Goal: Task Accomplishment & Management: Manage account settings

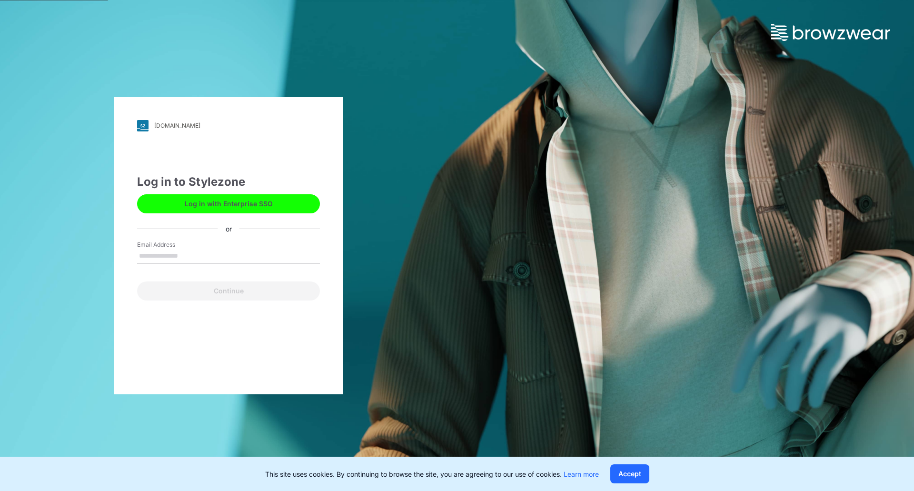
click at [197, 257] on input "Email Address" at bounding box center [228, 256] width 183 height 14
type input "**********"
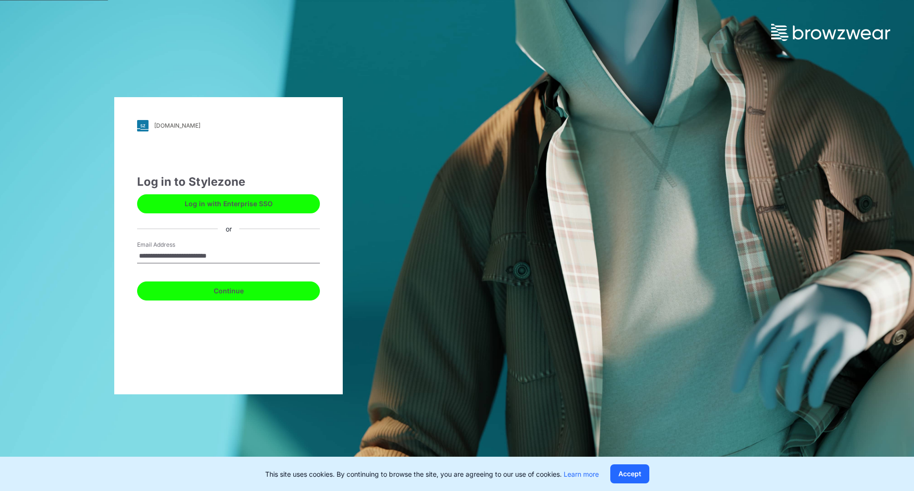
click at [208, 293] on button "Continue" at bounding box center [228, 290] width 183 height 19
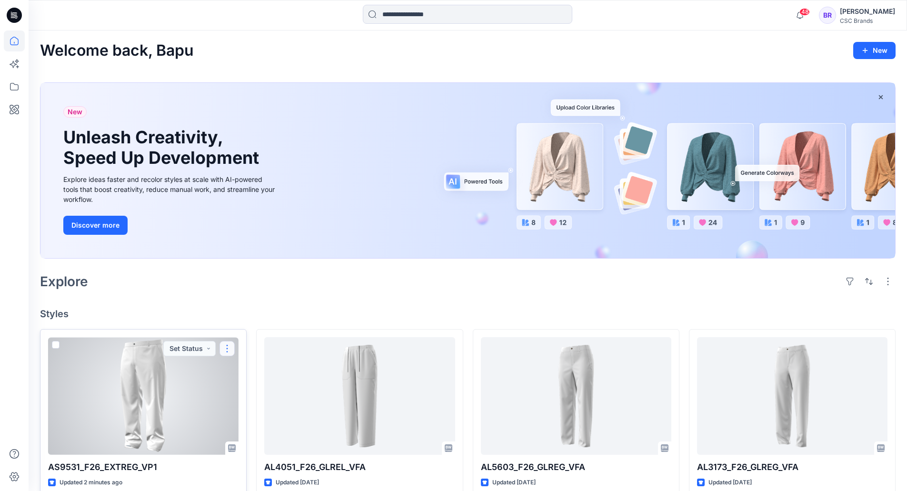
click at [224, 346] on button "button" at bounding box center [226, 348] width 15 height 15
click at [238, 368] on p "Edit" at bounding box center [244, 371] width 12 height 10
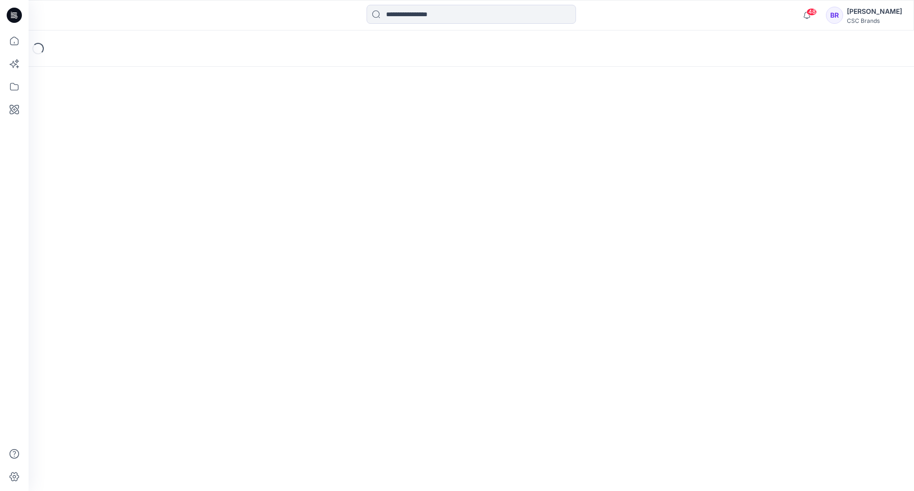
scroll to position [48, 0]
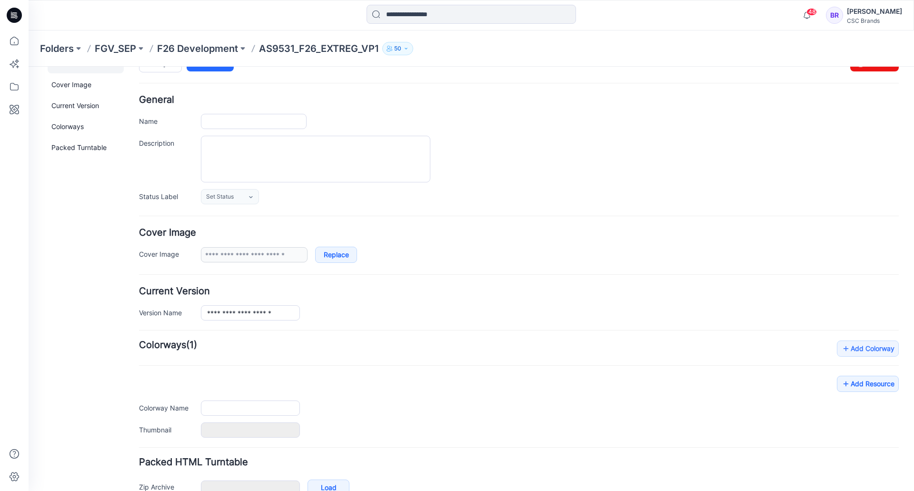
type input "**********"
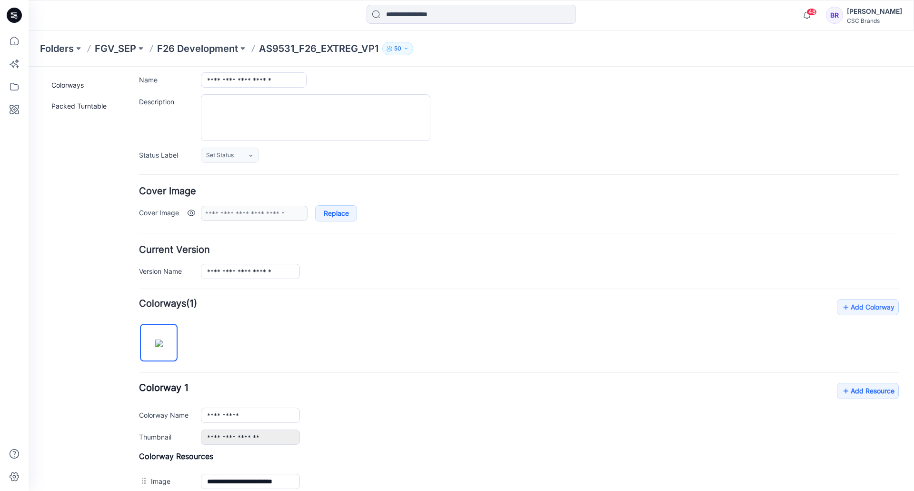
scroll to position [285, 0]
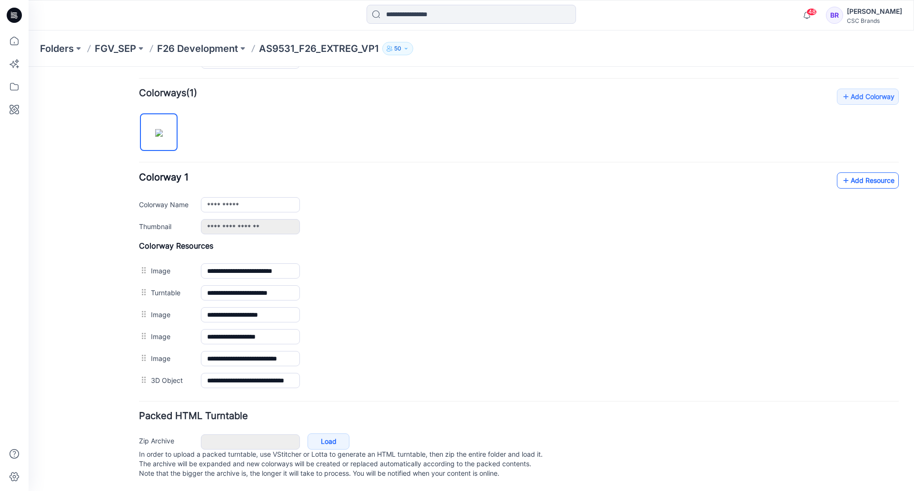
click at [864, 172] on link "Add Resource" at bounding box center [868, 180] width 62 height 16
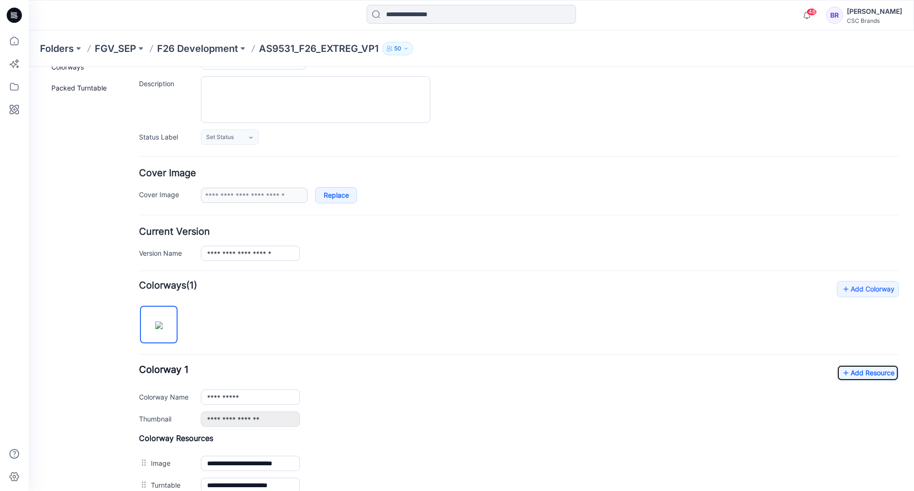
scroll to position [47, 0]
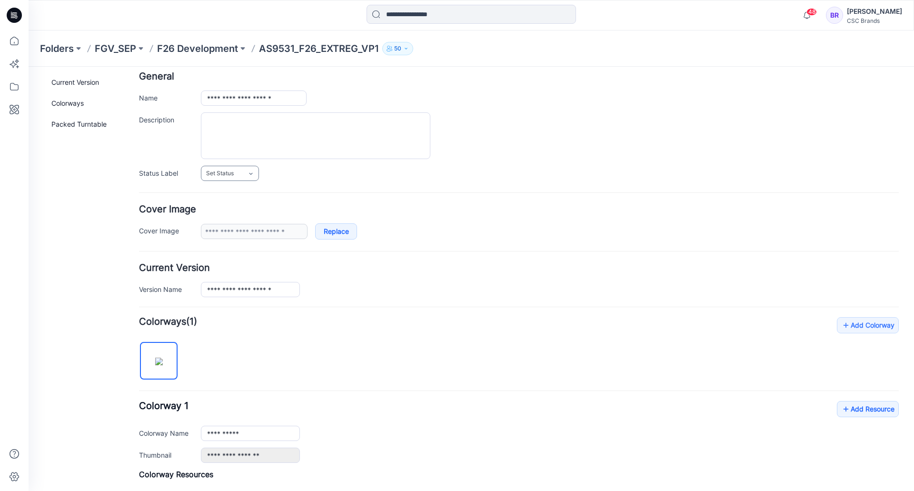
click at [251, 175] on icon at bounding box center [250, 174] width 3 height 2
click at [238, 214] on link "Virtual Proto 1" at bounding box center [239, 214] width 72 height 20
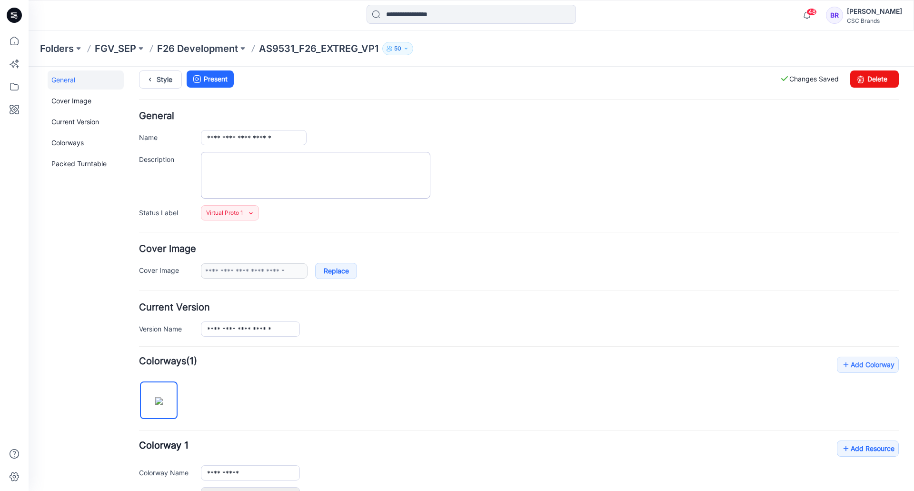
scroll to position [0, 0]
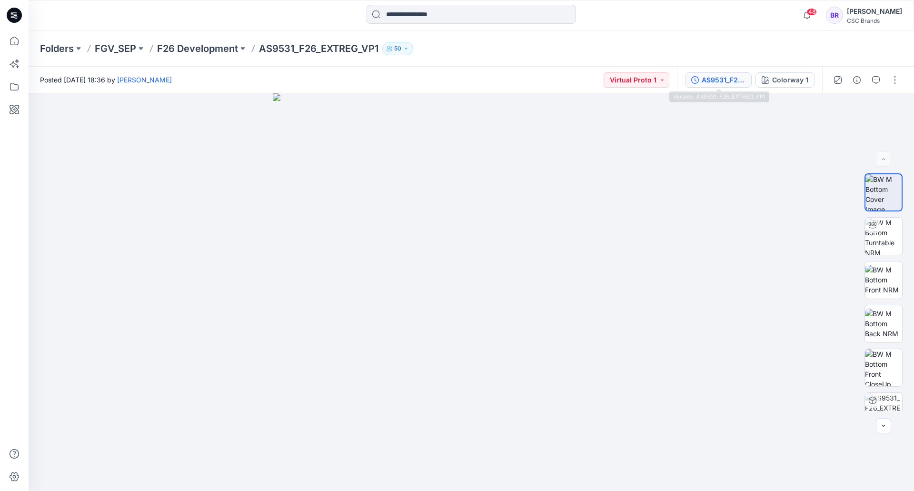
click at [730, 83] on div "AS9531_F26_EXTREG_VP1" at bounding box center [724, 80] width 44 height 10
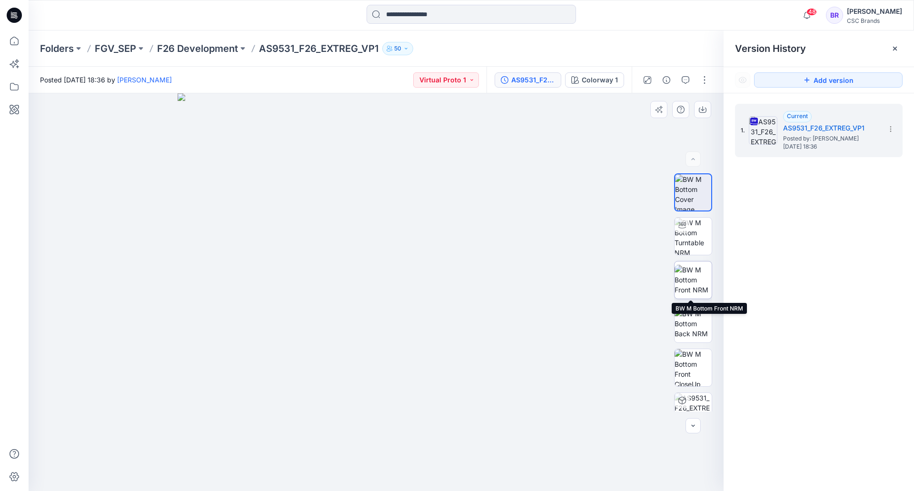
click at [699, 277] on img at bounding box center [692, 280] width 37 height 30
click at [11, 14] on icon at bounding box center [12, 13] width 2 height 0
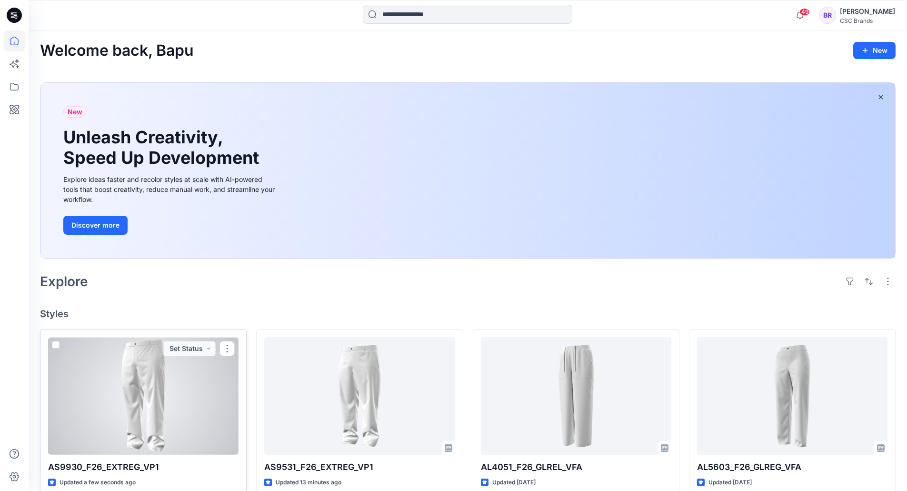
drag, startPoint x: 225, startPoint y: 350, endPoint x: 230, endPoint y: 359, distance: 10.0
click at [225, 350] on button "button" at bounding box center [226, 348] width 15 height 15
click at [237, 369] on button "Edit" at bounding box center [272, 371] width 103 height 18
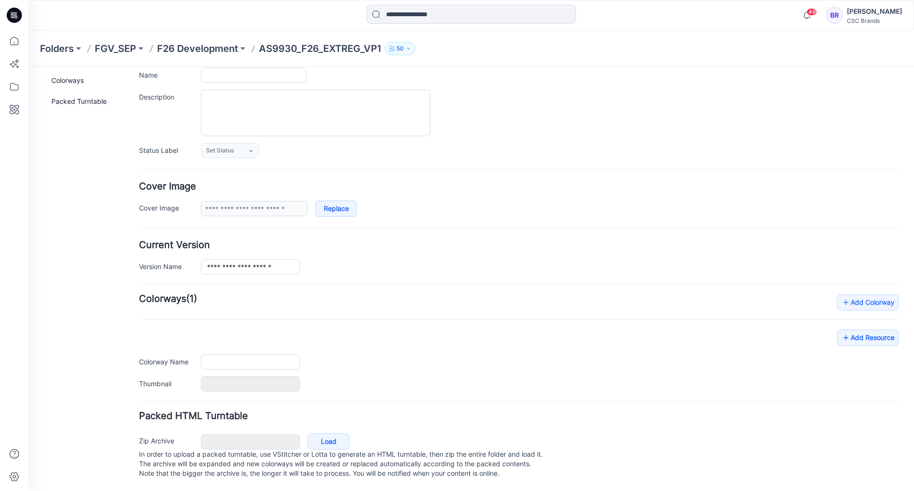
type input "**********"
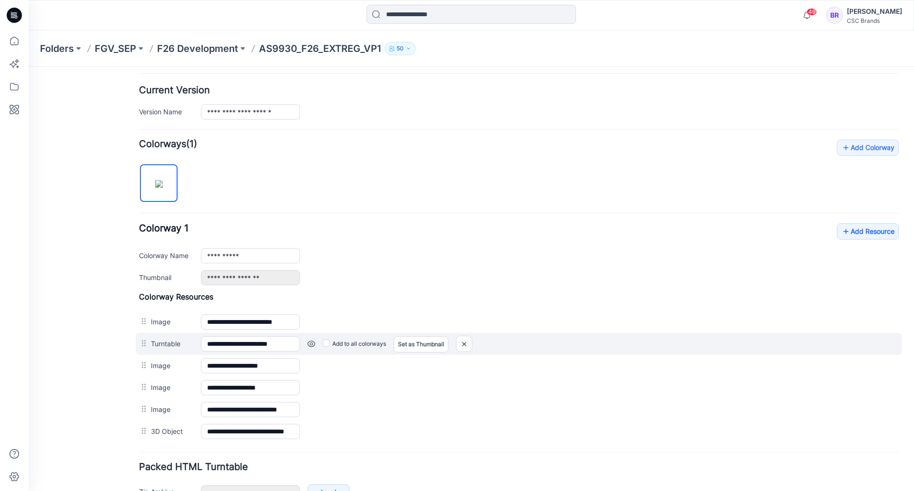
scroll to position [285, 0]
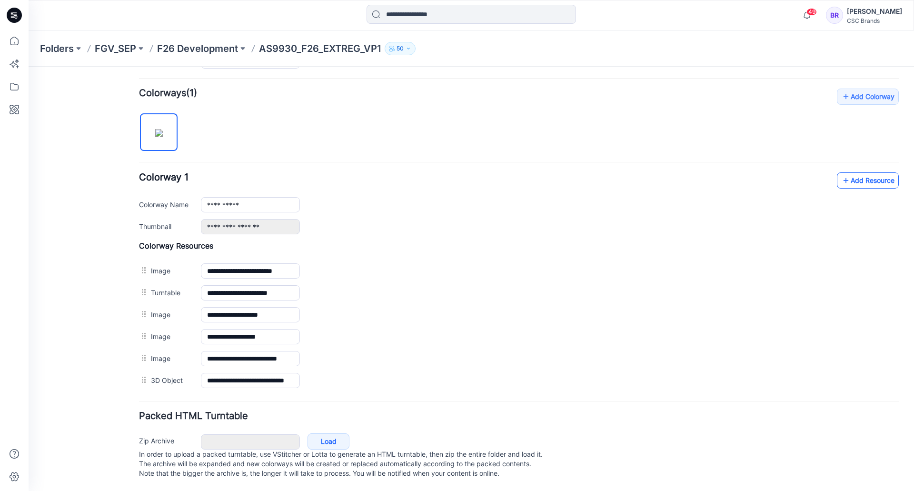
click at [861, 172] on link "Add Resource" at bounding box center [868, 180] width 62 height 16
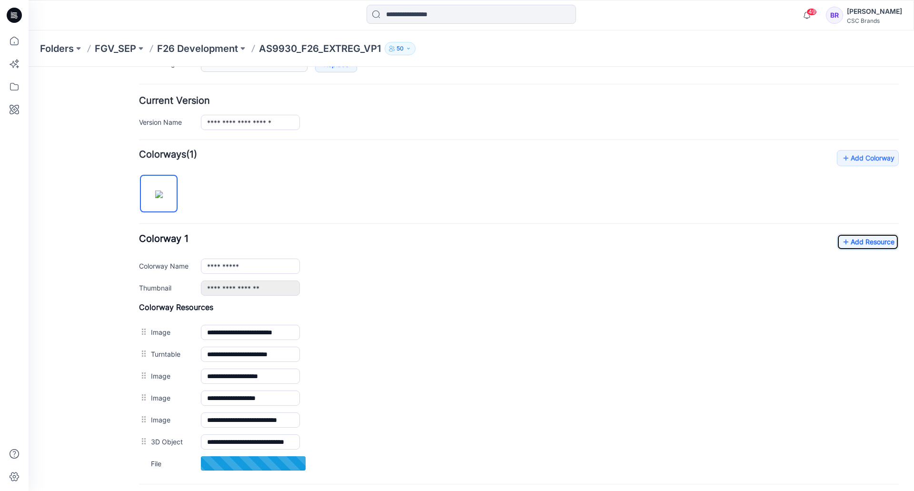
scroll to position [142, 0]
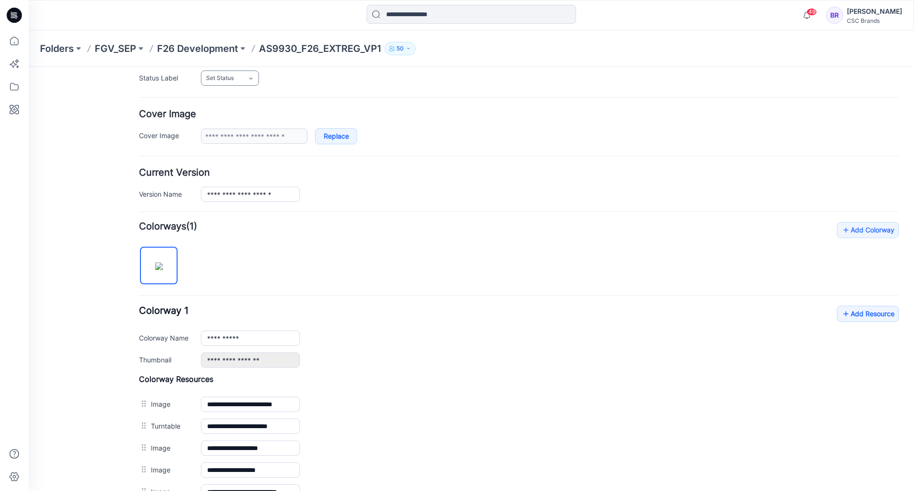
click at [245, 80] on link "Set Status" at bounding box center [230, 77] width 58 height 15
click at [235, 122] on link "Virtual Proto 1" at bounding box center [239, 119] width 72 height 20
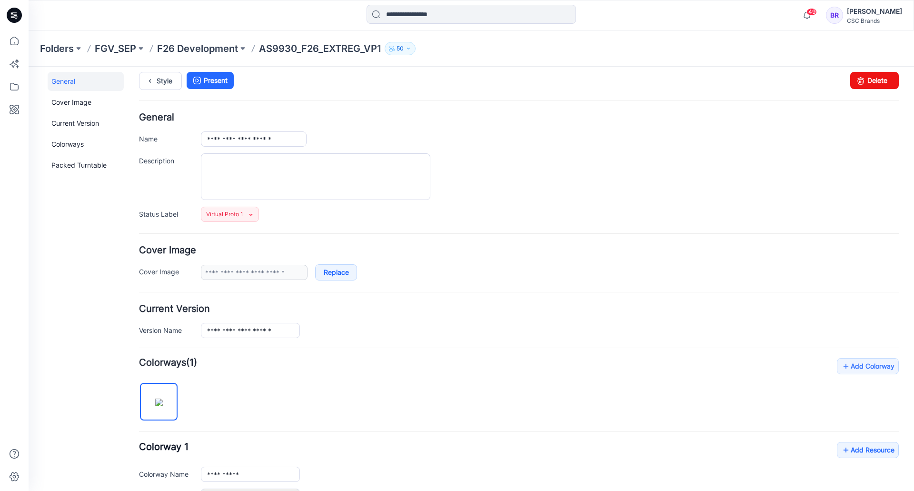
scroll to position [0, 0]
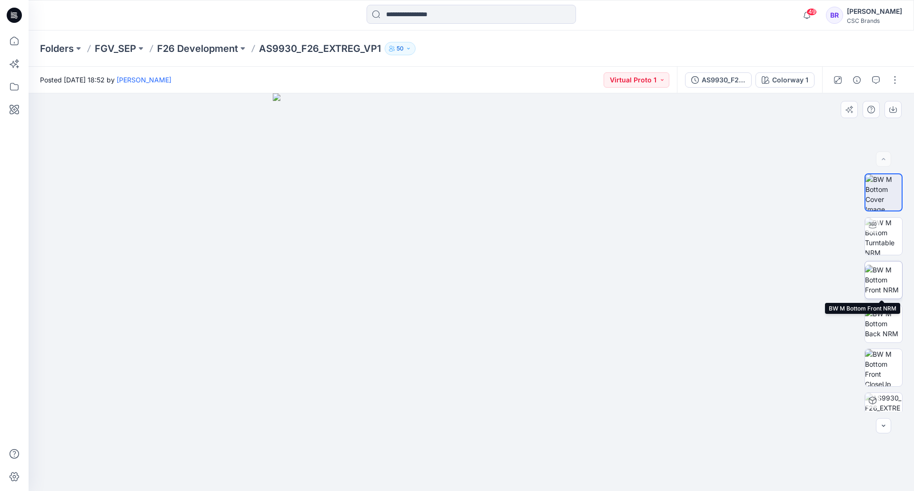
click at [888, 278] on img at bounding box center [883, 280] width 37 height 30
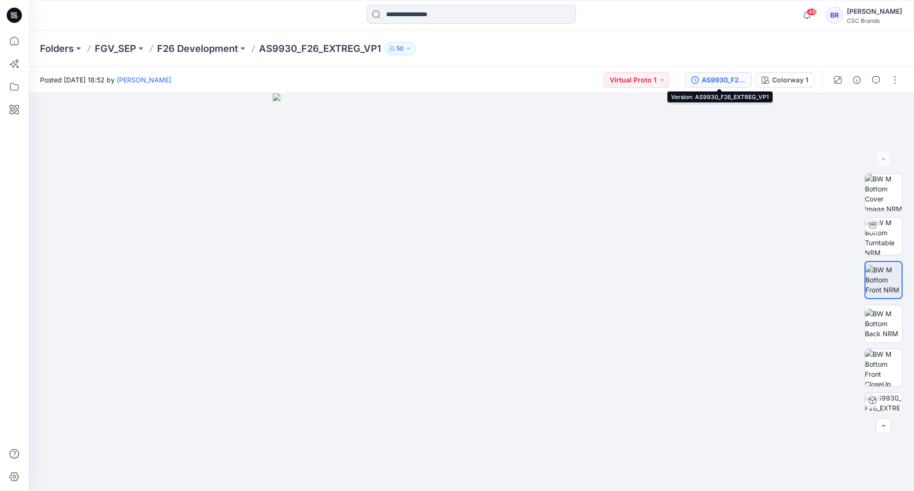
click at [714, 79] on div "AS9930_F26_EXTREG_VP1" at bounding box center [724, 80] width 44 height 10
